Goal: Transaction & Acquisition: Download file/media

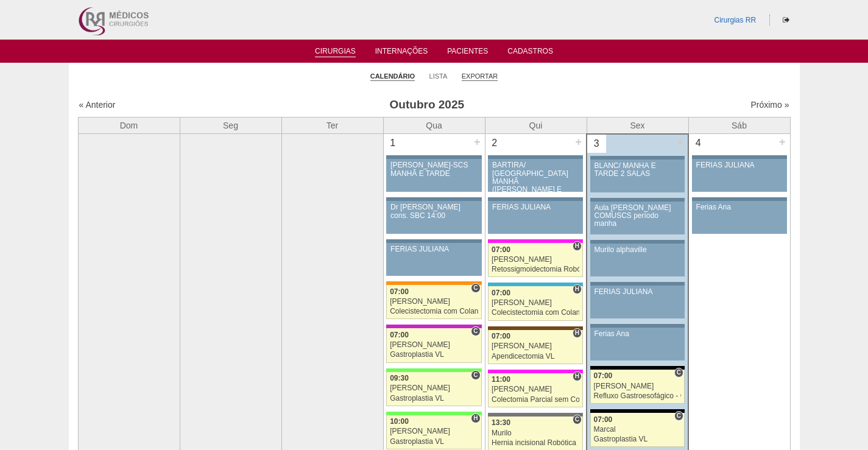
click at [473, 75] on link "Exportar" at bounding box center [479, 76] width 37 height 9
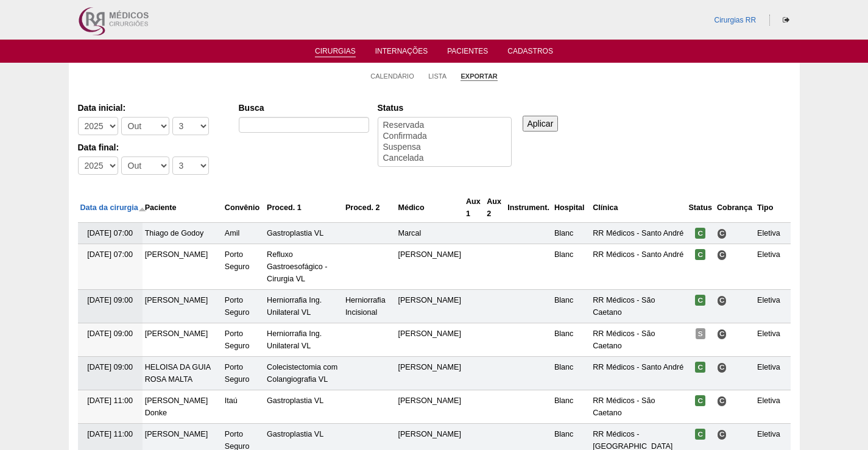
select select
click at [200, 124] on select "-Dia 1 2 3 4 5 6 7 8 9 10 11 12 13 14 15 16 17 18 19 20 21 22 23 24 25 26 27 28…" at bounding box center [190, 126] width 37 height 18
select select "2"
click at [172, 117] on select "-Dia 1 2 3 4 5 6 7 8 9 10 11 12 13 14 15 16 17 18 19 20 21 22 23 24 25 26 27 28…" at bounding box center [190, 126] width 37 height 18
click at [190, 160] on select "-Dia 1 2 3 4 5 6 7 8 9 10 11 12 13 14 15 16 17 18 19 20 21 22 23 24 25 26 27 28…" at bounding box center [190, 165] width 37 height 18
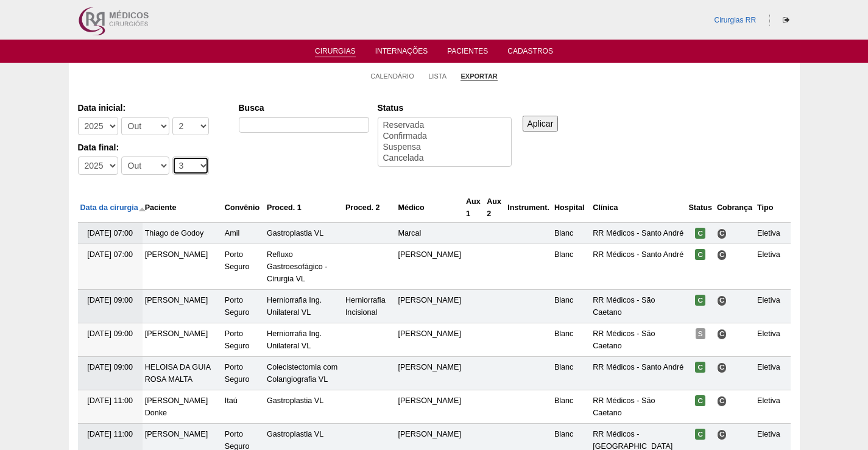
select select "2"
click at [172, 156] on select "-Dia 1 2 3 4 5 6 7 8 9 10 11 12 13 14 15 16 17 18 19 20 21 22 23 24 25 26 27 28…" at bounding box center [190, 165] width 37 height 18
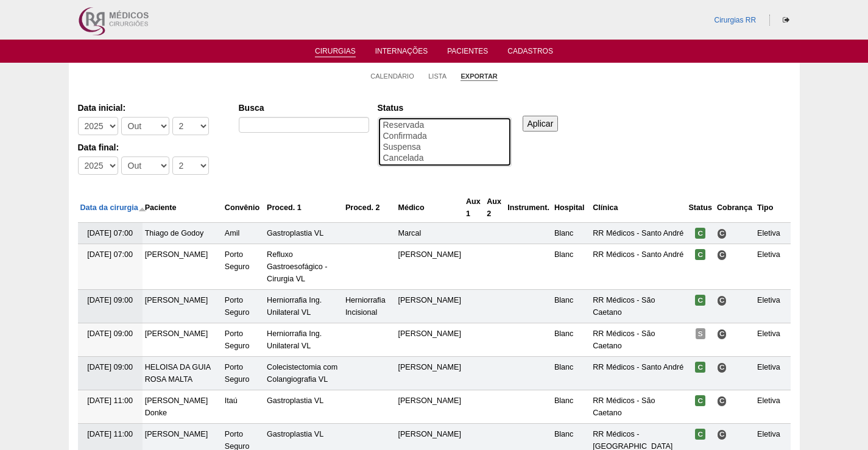
select select "conf"
click at [422, 135] on option "Confirmada" at bounding box center [444, 136] width 125 height 11
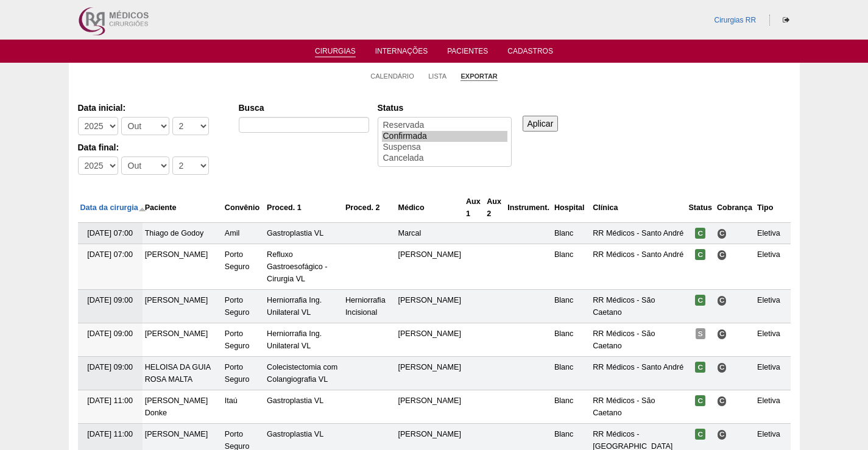
click at [543, 125] on input "Aplicar" at bounding box center [540, 124] width 36 height 16
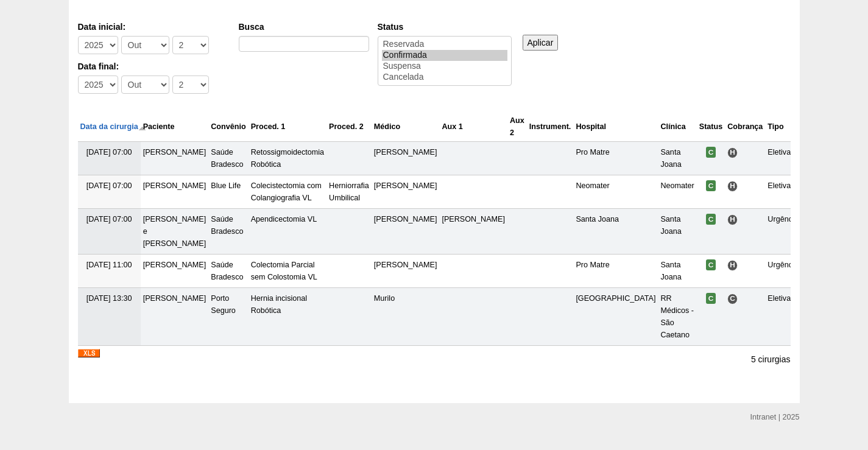
scroll to position [83, 0]
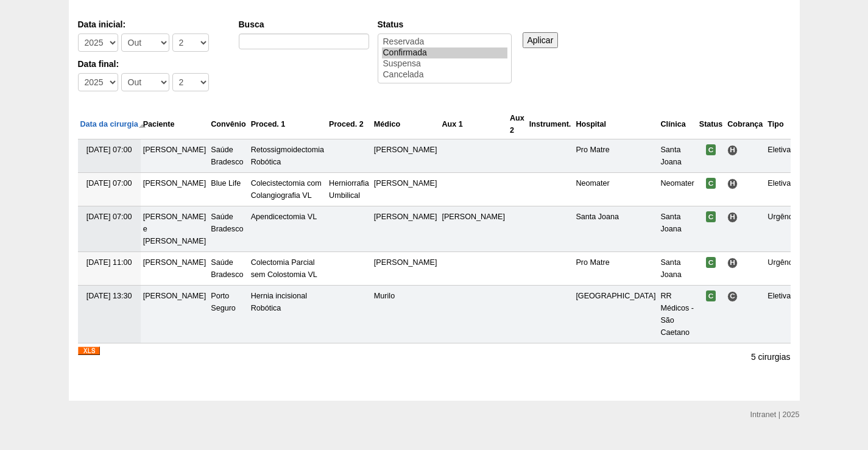
click at [91, 346] on img at bounding box center [89, 350] width 22 height 9
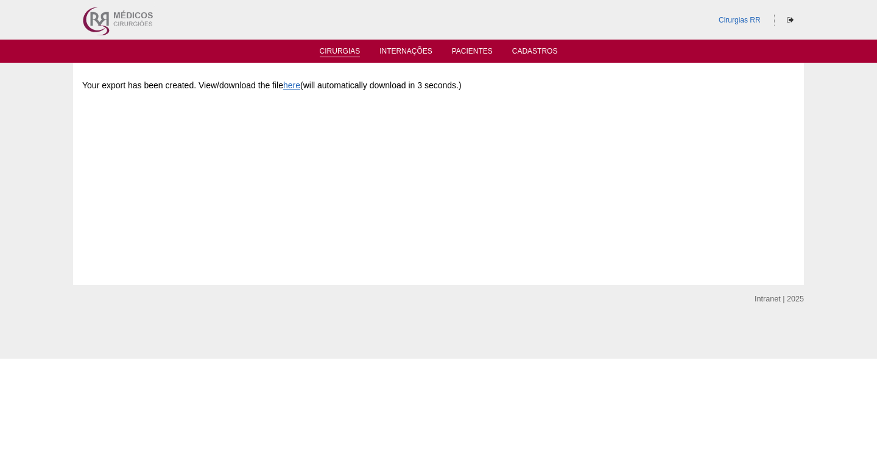
click at [338, 53] on link "Cirurgias" at bounding box center [340, 52] width 41 height 10
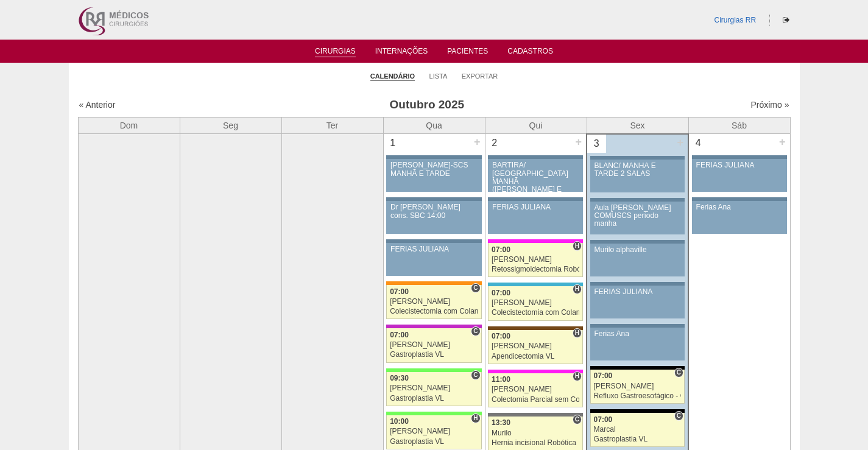
click at [497, 79] on li "Exportar" at bounding box center [479, 75] width 37 height 17
click at [478, 78] on link "Exportar" at bounding box center [479, 76] width 37 height 9
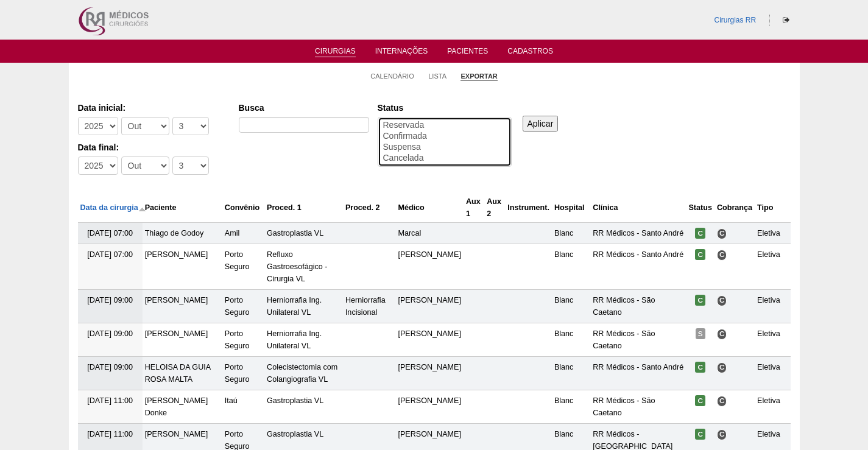
select select "conf"
click at [398, 135] on option "Confirmada" at bounding box center [444, 136] width 125 height 11
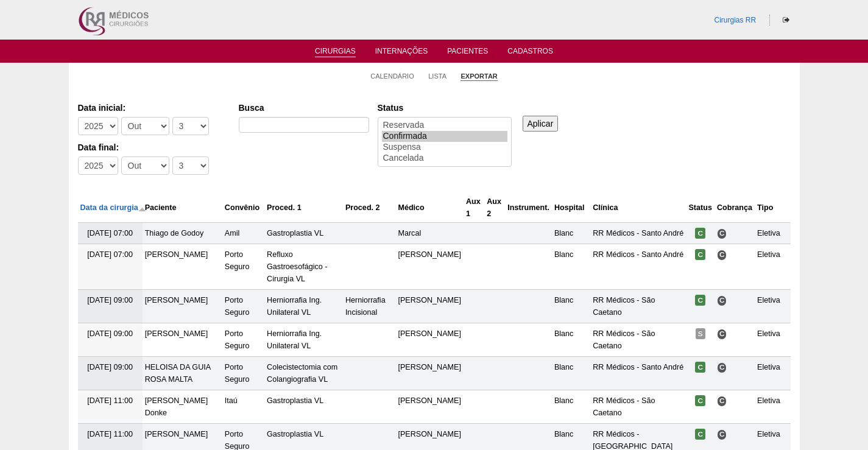
click at [547, 124] on input "Aplicar" at bounding box center [540, 124] width 36 height 16
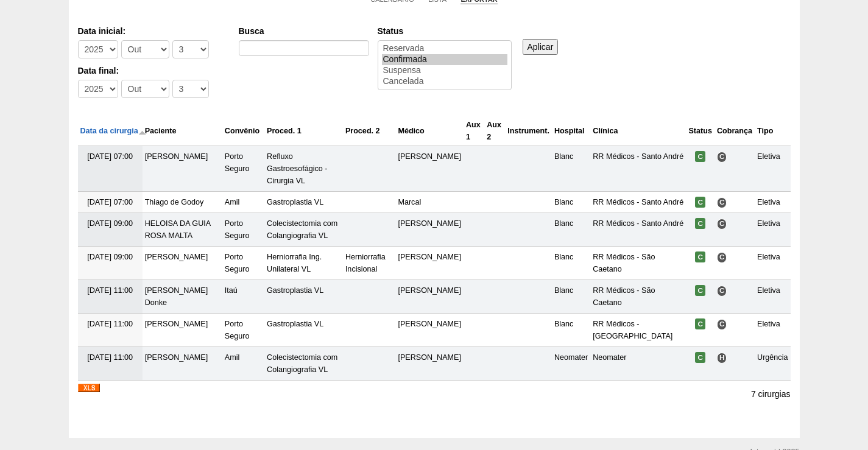
scroll to position [138, 0]
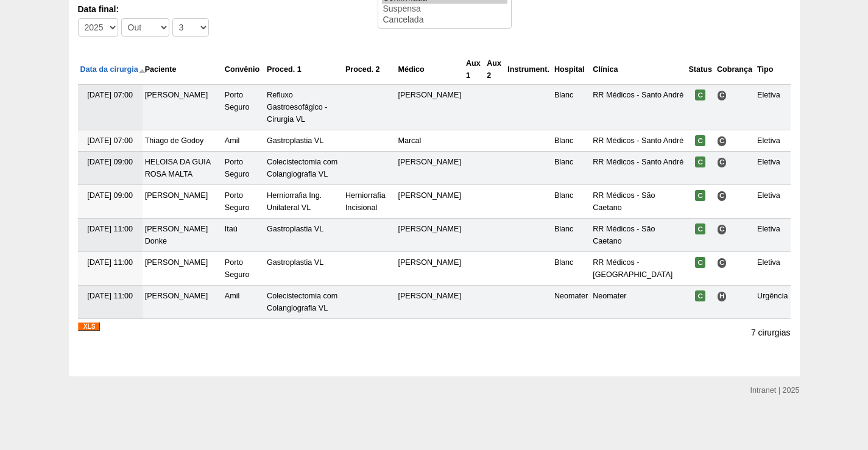
click at [89, 326] on img at bounding box center [89, 326] width 22 height 9
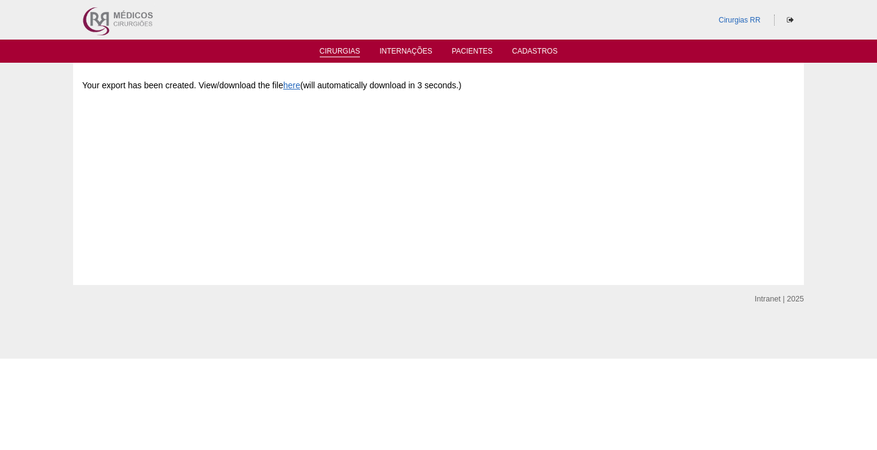
click at [336, 50] on link "Cirurgias" at bounding box center [340, 52] width 41 height 10
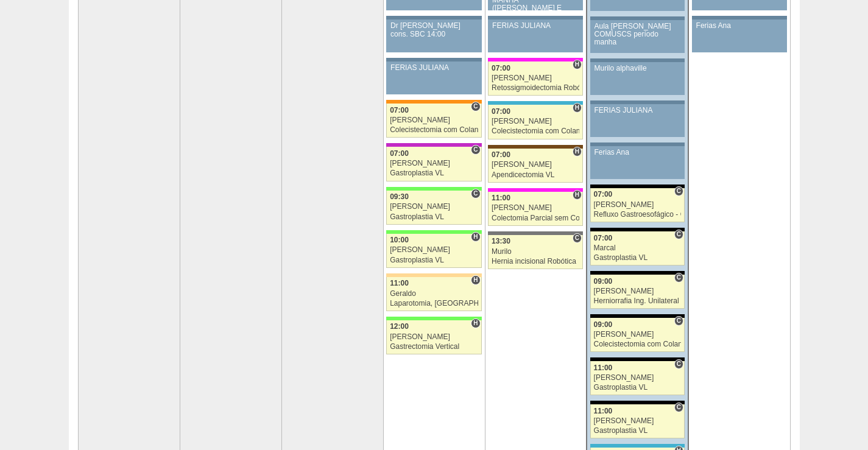
scroll to position [183, 0]
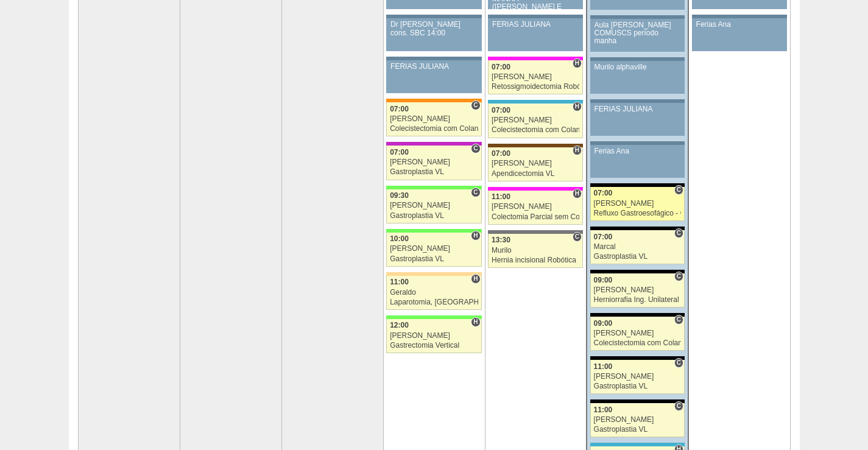
click at [654, 206] on div "[PERSON_NAME]" at bounding box center [638, 204] width 88 height 8
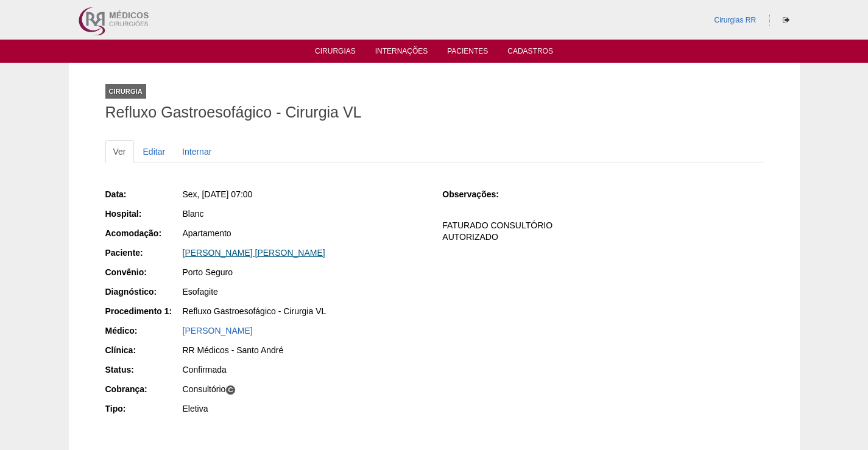
click at [265, 254] on link "RODRIGO SANTOS DE MENEZES" at bounding box center [254, 253] width 142 height 10
click at [238, 258] on div "[PERSON_NAME]" at bounding box center [304, 253] width 243 height 12
drag, startPoint x: 338, startPoint y: 252, endPoint x: 164, endPoint y: 254, distance: 174.1
click at [164, 254] on div "Paciente: RODRIGO SANTOS DE MENEZES" at bounding box center [265, 254] width 320 height 15
copy div "Paciente: RODRIGO SANTOS DE MENEZES"
